Goal: Transaction & Acquisition: Purchase product/service

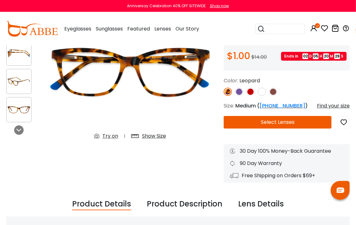
scroll to position [72, 0]
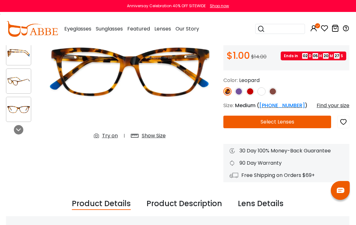
click at [251, 92] on img at bounding box center [250, 92] width 8 height 8
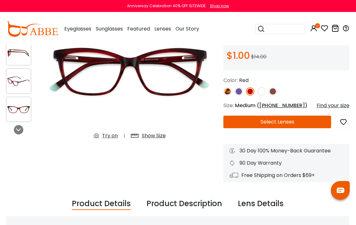
click at [260, 88] on img at bounding box center [261, 92] width 8 height 8
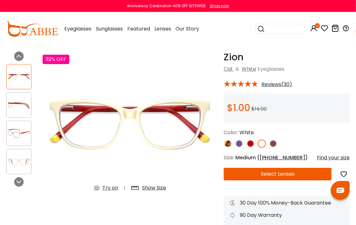
scroll to position [20, 0]
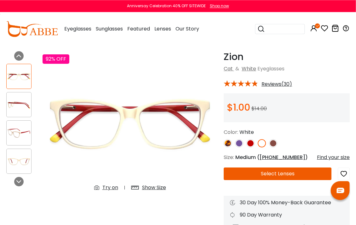
click at [282, 83] on span "Reviews(30)" at bounding box center [276, 85] width 31 height 6
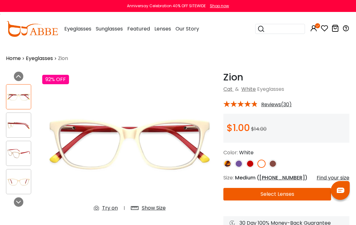
click at [274, 104] on span "Reviews(30)" at bounding box center [276, 105] width 31 height 6
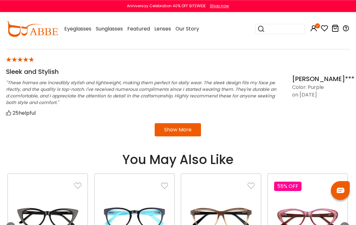
scroll to position [621, 0]
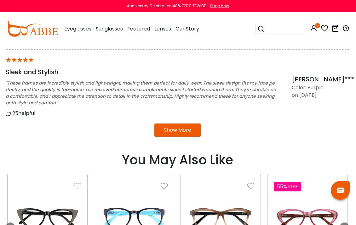
click at [178, 133] on button "Show More" at bounding box center [177, 130] width 46 height 13
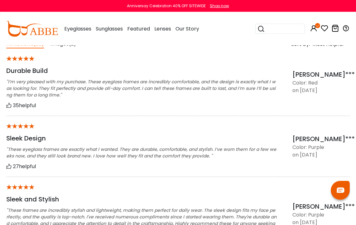
scroll to position [494, 0]
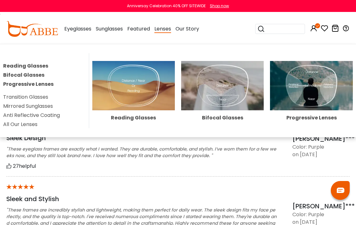
click at [220, 90] on img at bounding box center [222, 85] width 83 height 49
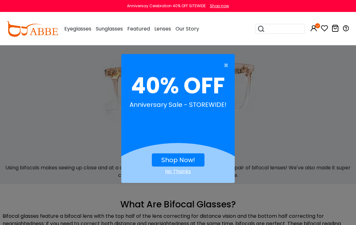
scroll to position [12, 0]
click at [225, 63] on span "×" at bounding box center [228, 65] width 8 height 13
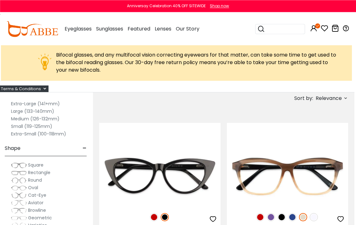
scroll to position [544, 2]
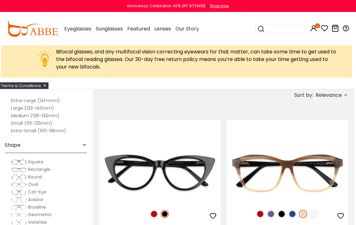
click at [58, 115] on label "Medium (126-132mm)" at bounding box center [35, 116] width 48 height 8
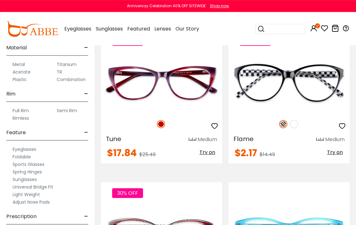
scroll to position [1881, 0]
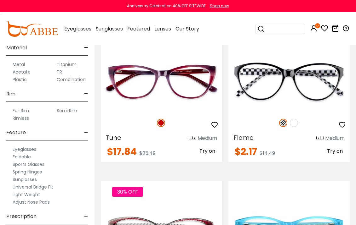
click at [297, 123] on img at bounding box center [294, 123] width 8 height 8
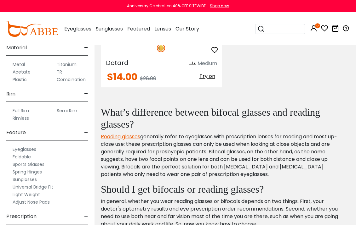
scroll to position [5009, 0]
